Goal: Transaction & Acquisition: Purchase product/service

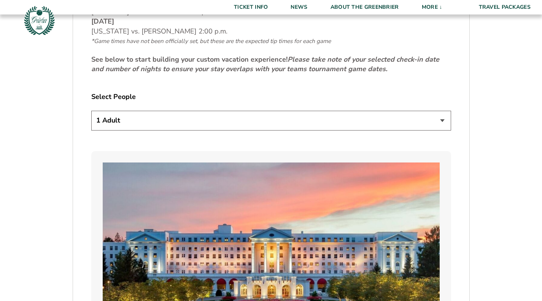
scroll to position [473, 0]
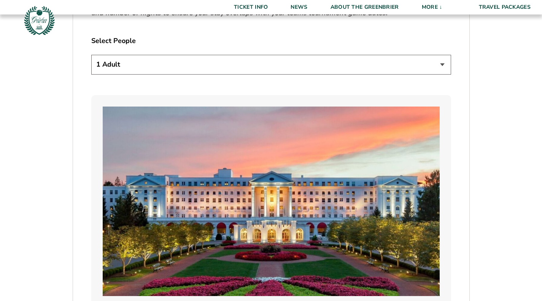
click at [442, 67] on select "1 Adult 2 Adults 3 Adults 4 Adults 2 Adults + 1 Child 2 Adults + 2 Children 2 A…" at bounding box center [271, 64] width 360 height 19
select select "2 Adults"
click at [91, 55] on select "1 Adult 2 Adults 3 Adults 4 Adults 2 Adults + 1 Child 2 Adults + 2 Children 2 A…" at bounding box center [271, 64] width 360 height 19
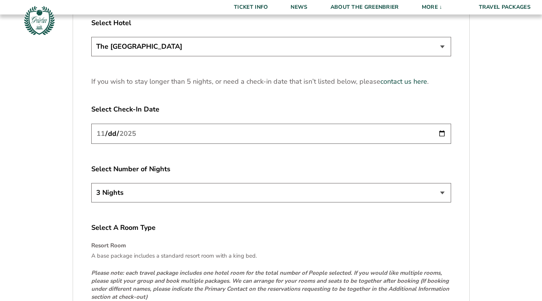
scroll to position [992, 0]
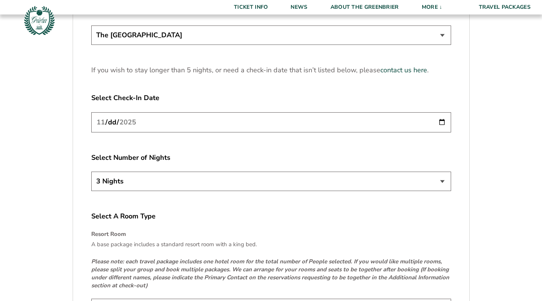
click at [443, 123] on input "[DATE]" at bounding box center [271, 122] width 360 height 20
type input "[DATE]"
click at [444, 121] on input "[DATE]" at bounding box center [271, 122] width 360 height 20
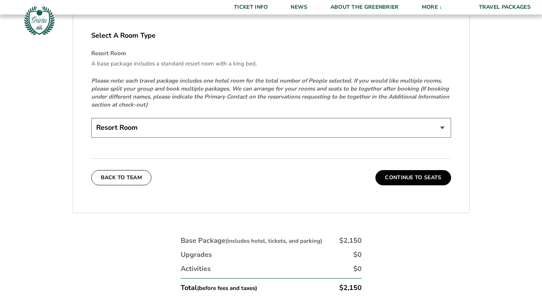
scroll to position [1174, 0]
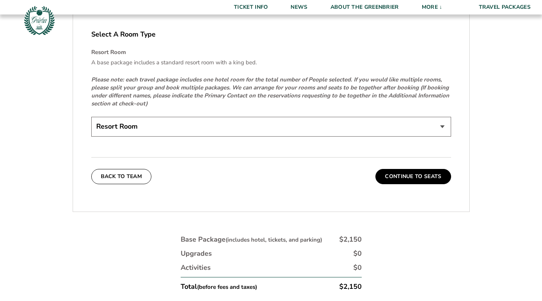
click at [441, 127] on select "Resort Room" at bounding box center [271, 126] width 360 height 19
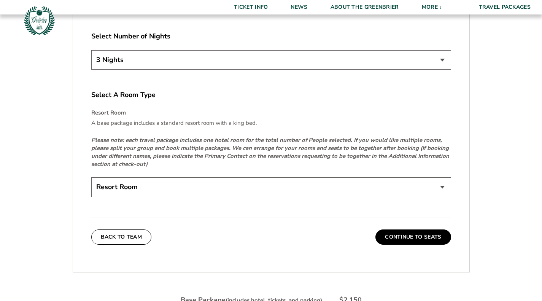
scroll to position [1085, 0]
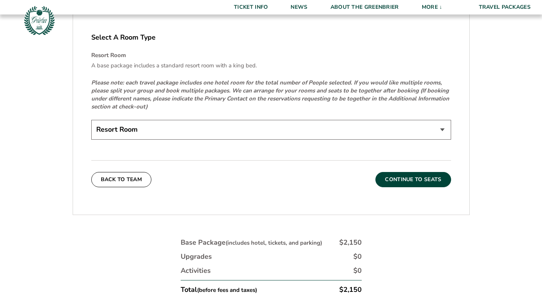
click at [416, 177] on button "Continue To Seats" at bounding box center [412, 179] width 75 height 15
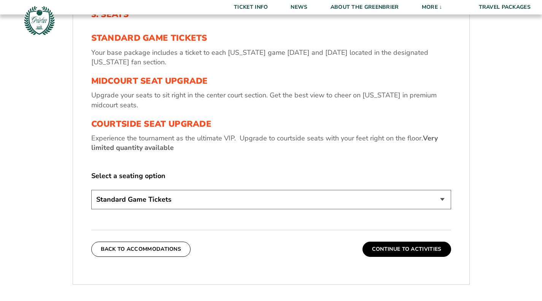
scroll to position [278, 0]
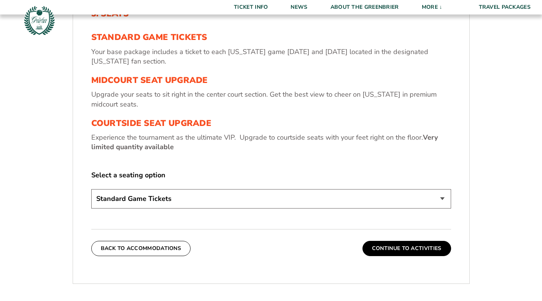
click at [439, 200] on select "Standard Game Tickets Midcourt Seat Upgrade (+$130 per person) Courtside Seat U…" at bounding box center [271, 198] width 360 height 19
select select "Midcourt Seat Upgrade"
click at [91, 189] on select "Standard Game Tickets Midcourt Seat Upgrade (+$130 per person) Courtside Seat U…" at bounding box center [271, 198] width 360 height 19
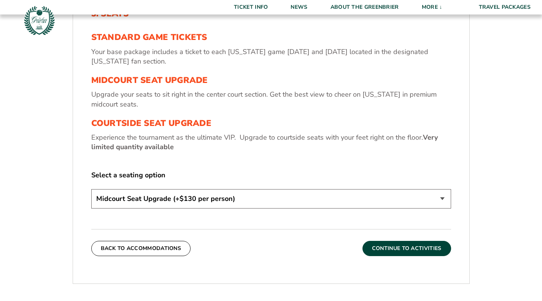
click at [424, 250] on button "Continue To Activities" at bounding box center [406, 248] width 89 height 15
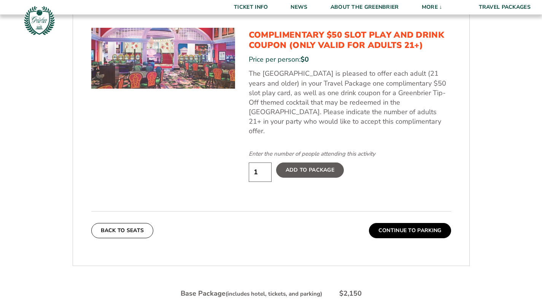
scroll to position [430, 0]
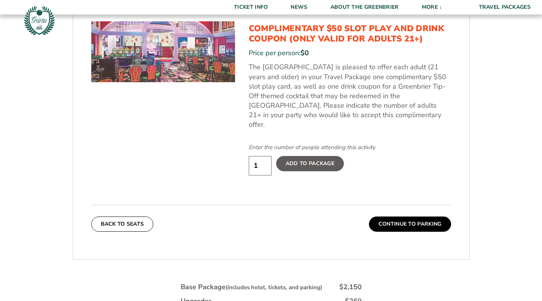
click at [259, 156] on input "1" at bounding box center [260, 165] width 23 height 19
type input "2"
click at [265, 156] on input "2" at bounding box center [260, 165] width 23 height 19
click at [300, 156] on label "Add To Package" at bounding box center [310, 163] width 68 height 15
click at [0, 0] on input "Add To Package" at bounding box center [0, 0] width 0 height 0
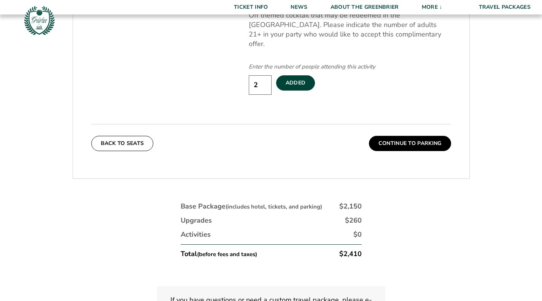
scroll to position [526, 0]
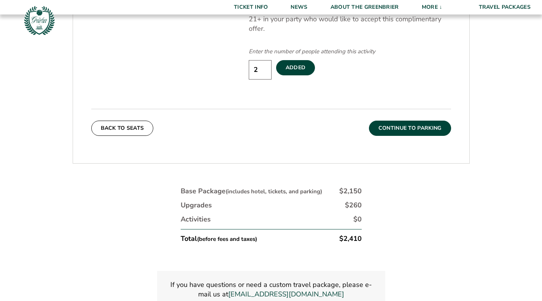
click at [410, 121] on button "Continue To Parking" at bounding box center [410, 128] width 82 height 15
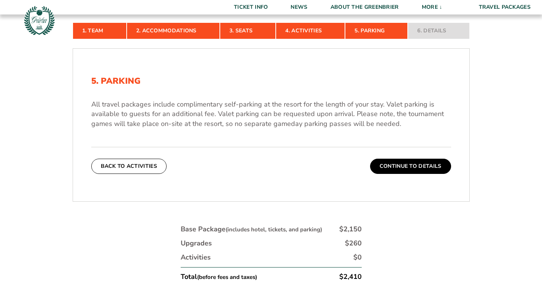
scroll to position [211, 0]
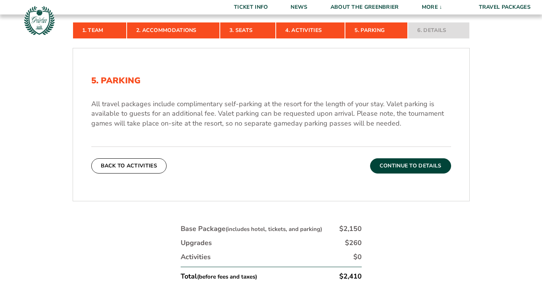
click at [409, 163] on button "Continue To Details" at bounding box center [410, 165] width 81 height 15
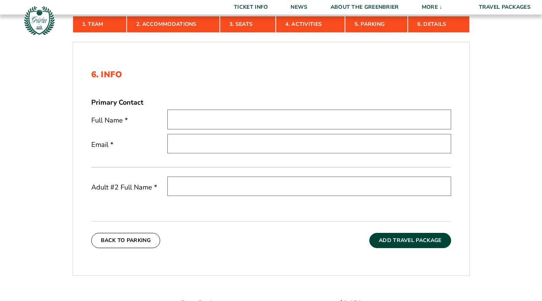
scroll to position [203, 0]
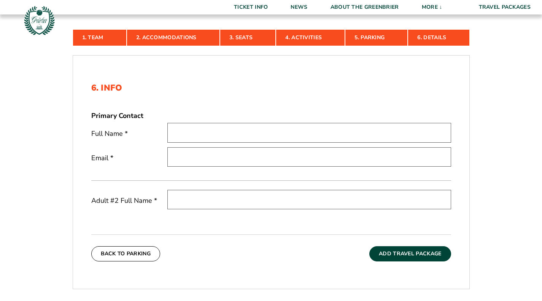
click at [187, 132] on input "text" at bounding box center [309, 132] width 284 height 19
type input "[PERSON_NAME]"
click at [184, 152] on input "email" at bounding box center [309, 156] width 284 height 19
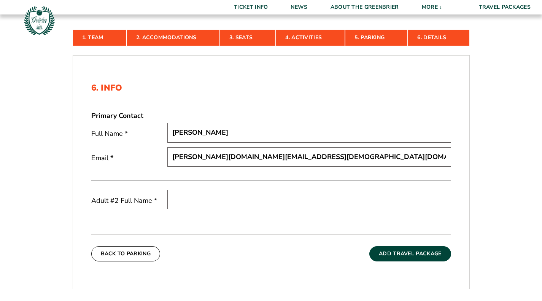
type input "[PERSON_NAME][DOMAIN_NAME][EMAIL_ADDRESS][DEMOGRAPHIC_DATA][DOMAIN_NAME]"
click at [199, 200] on input "text" at bounding box center [309, 199] width 284 height 19
type input "To Be Determined"
click at [400, 251] on button "Add Travel Package" at bounding box center [409, 253] width 81 height 15
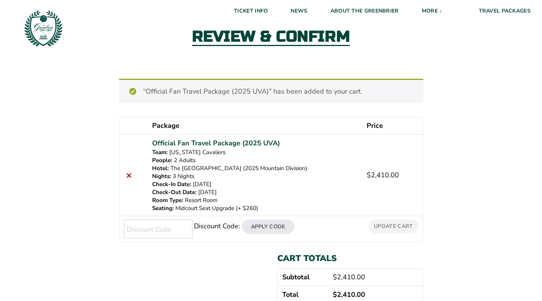
scroll to position [25, 0]
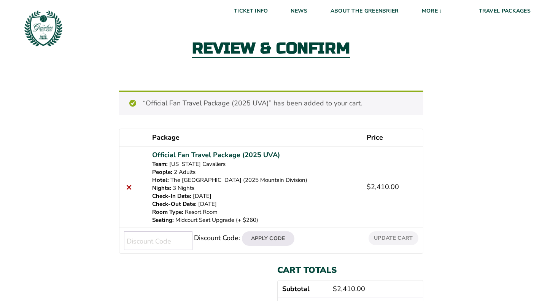
click at [146, 240] on input "Discount Code:" at bounding box center [158, 240] width 68 height 19
paste input "BCD#: Z408900"
type input "BCD#: Z408900"
click at [259, 235] on button "Apply Code" at bounding box center [268, 238] width 52 height 14
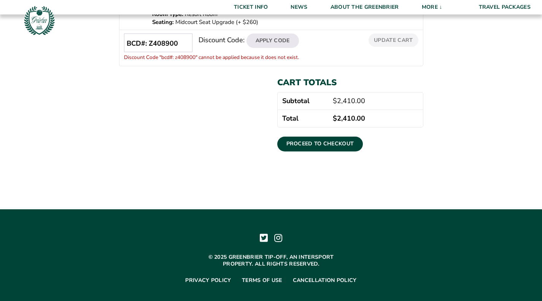
scroll to position [195, 0]
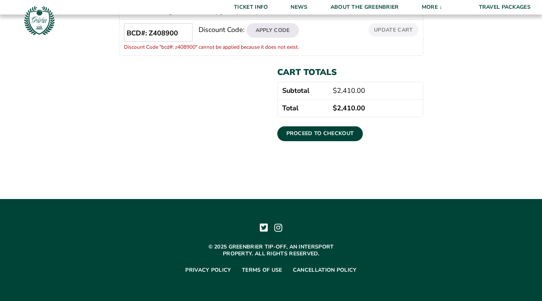
click at [148, 31] on input "BCD#: Z408900" at bounding box center [158, 32] width 68 height 19
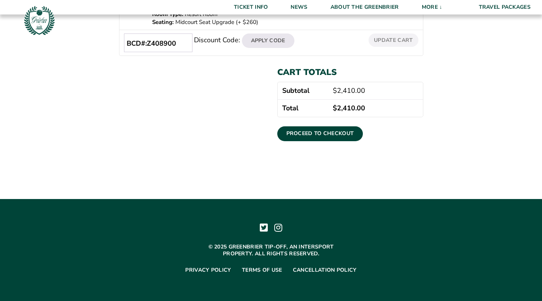
scroll to position [184, 0]
type input "Z408900"
click at [261, 37] on button "Apply Code" at bounding box center [268, 40] width 52 height 14
type input "Z"
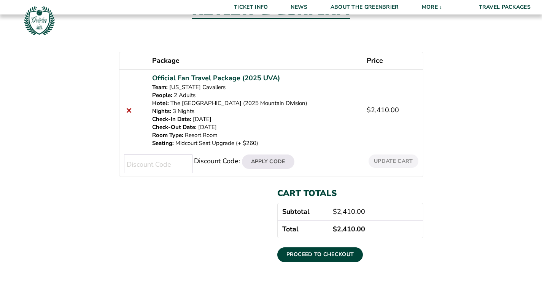
scroll to position [76, 0]
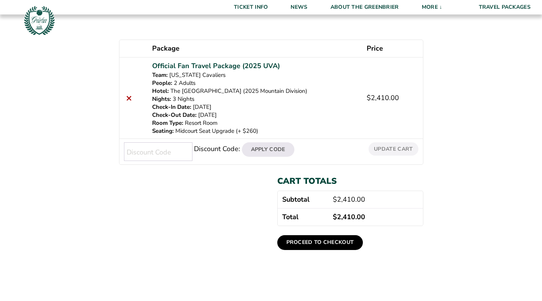
click at [319, 241] on link "Proceed to checkout" at bounding box center [320, 242] width 86 height 14
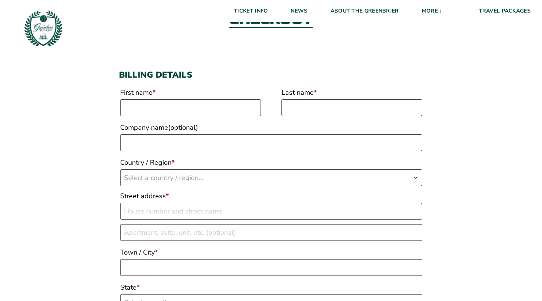
scroll to position [10, 0]
